Goal: Check status: Check status

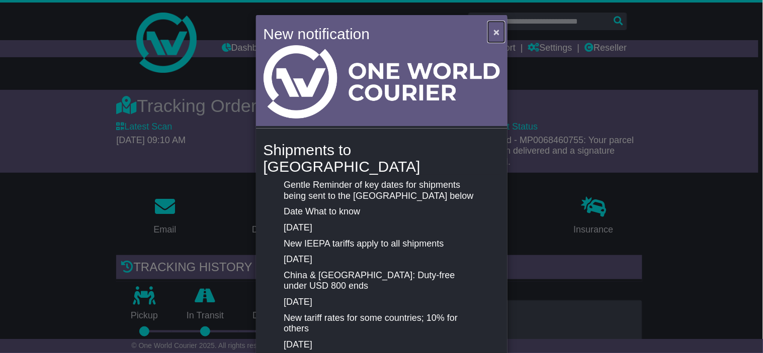
click at [494, 36] on span "×" at bounding box center [496, 32] width 6 height 12
click at [491, 37] on button "×" at bounding box center [496, 32] width 16 height 21
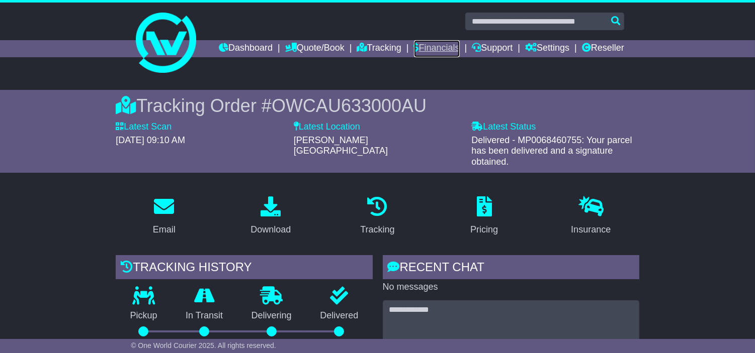
click at [459, 52] on link "Financials" at bounding box center [437, 48] width 46 height 17
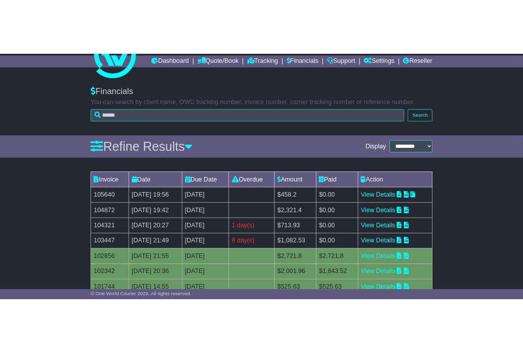
scroll to position [56, 0]
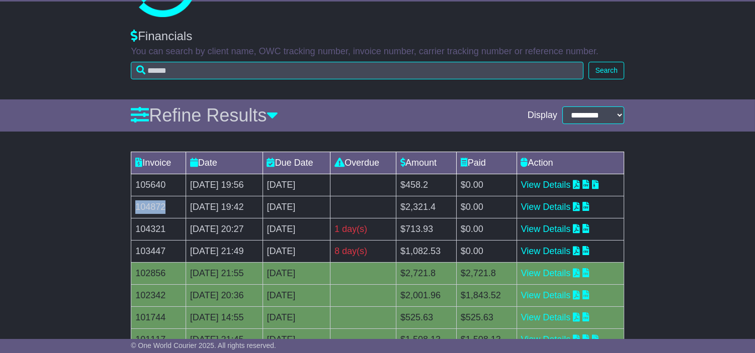
drag, startPoint x: 167, startPoint y: 224, endPoint x: 131, endPoint y: 222, distance: 35.7
click at [131, 218] on td "104872" at bounding box center [158, 207] width 55 height 22
copy td "104872"
click at [156, 196] on td "105640" at bounding box center [158, 185] width 55 height 22
click at [560, 190] on link "View Details" at bounding box center [546, 185] width 50 height 10
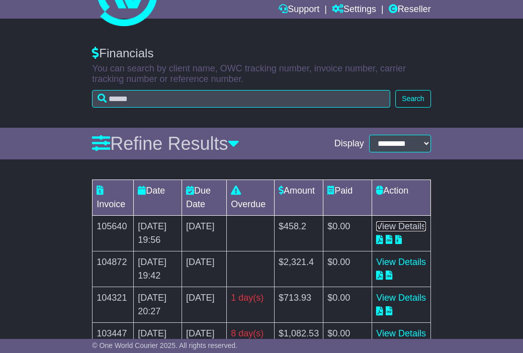
scroll to position [0, 0]
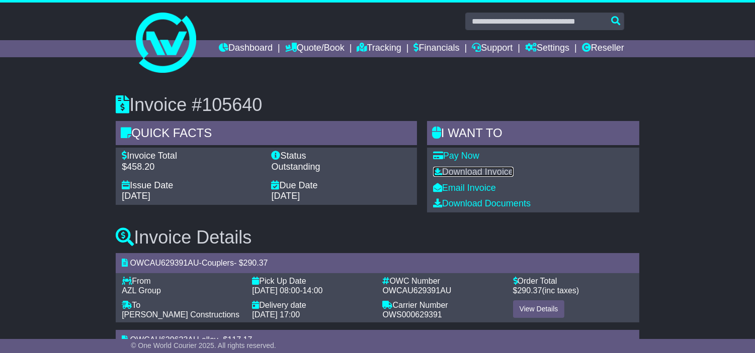
click at [466, 177] on link "Download Invoice" at bounding box center [473, 172] width 80 height 10
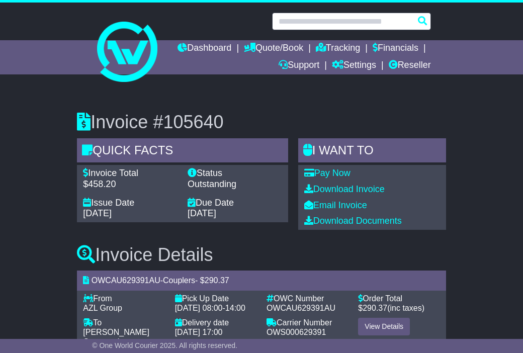
click at [354, 26] on input "text" at bounding box center [351, 22] width 159 height 18
click at [356, 24] on input "text" at bounding box center [351, 22] width 159 height 18
paste input "**********"
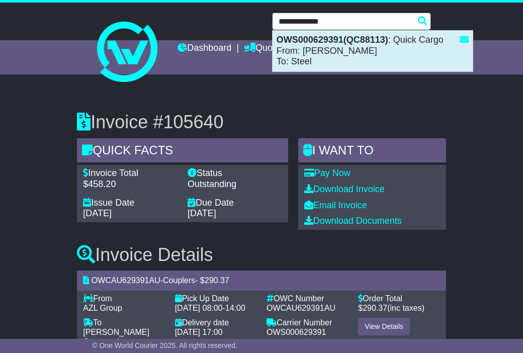
click at [350, 55] on div "OWS000629391(QC88113) : Quick Cargo From: Joyce To: Steel" at bounding box center [372, 51] width 200 height 41
type input "**********"
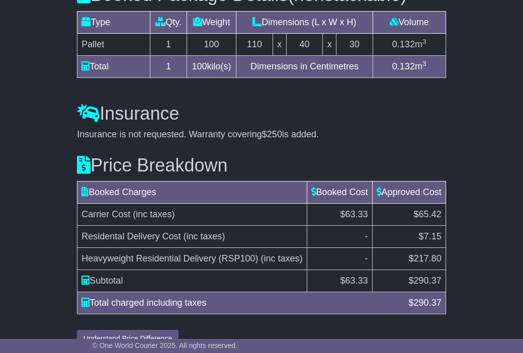
scroll to position [1011, 0]
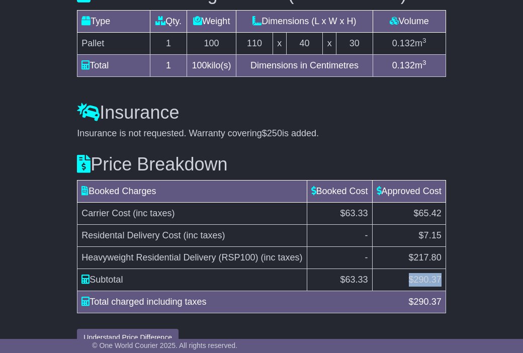
drag, startPoint x: 408, startPoint y: 261, endPoint x: 440, endPoint y: 259, distance: 31.7
click at [440, 269] on td "$ 290.37" at bounding box center [408, 280] width 73 height 22
copy td "$ 290.37"
click at [119, 230] on span "Residental Delivery Cost" at bounding box center [130, 235] width 99 height 10
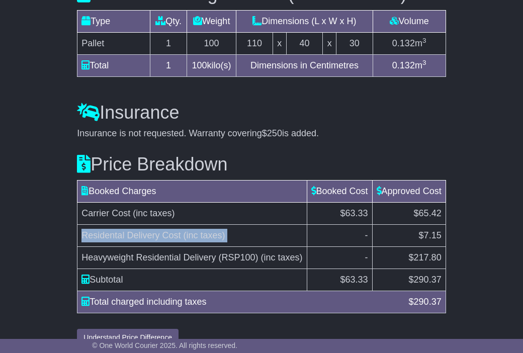
click at [119, 230] on span "Residental Delivery Cost" at bounding box center [130, 235] width 99 height 10
copy tr "Residental Delivery Cost (inc taxes)"
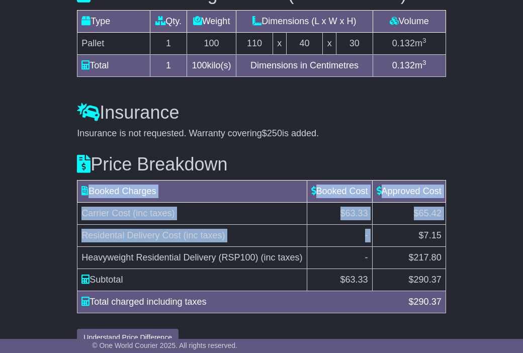
drag, startPoint x: 412, startPoint y: 204, endPoint x: 448, endPoint y: 204, distance: 36.2
click at [448, 204] on div "Price Breakdown Booked Charges Booked Cost Approved Cost Carrier Cost (inc taxe…" at bounding box center [261, 243] width 379 height 208
copy table "Booked Charges Booked Cost Approved Cost Carrier Cost (inc taxes) $63.33 $65.42…"
click at [426, 225] on td "$7.15" at bounding box center [408, 236] width 73 height 22
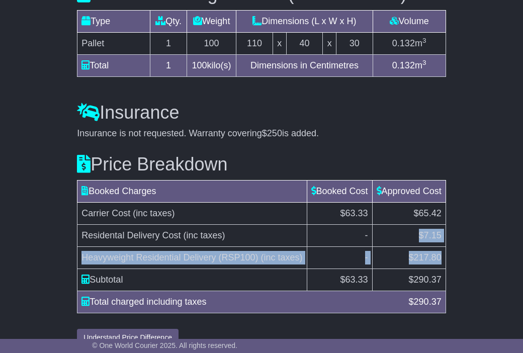
drag, startPoint x: 420, startPoint y: 203, endPoint x: 526, endPoint y: 219, distance: 107.3
click at [442, 218] on tbody "Carrier Cost (inc taxes) $63.33 $65.42 Residental Delivery Cost (inc taxes) - $…" at bounding box center [261, 247] width 368 height 88
copy tbody "$7.15 Heavyweight Residential Delivery (RSP100) (inc taxes) - $217.80"
